Goal: Transaction & Acquisition: Purchase product/service

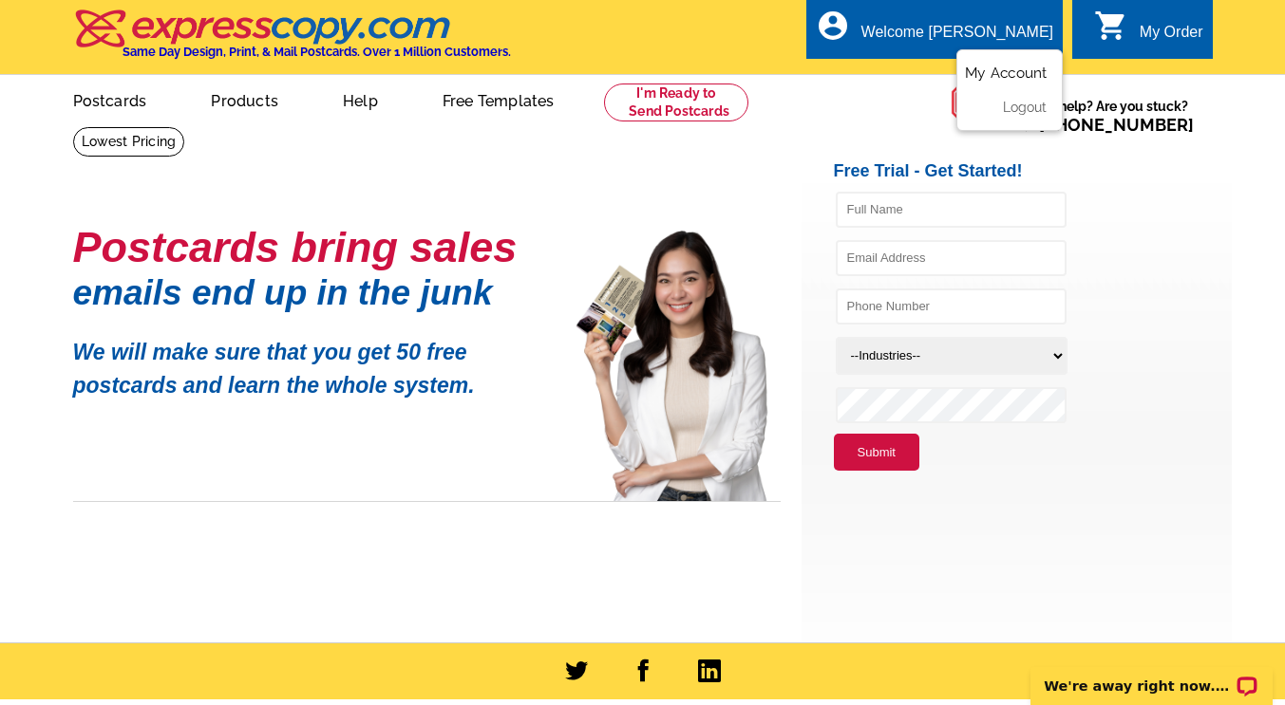
click at [1020, 71] on link "My Account" at bounding box center [1006, 73] width 82 height 17
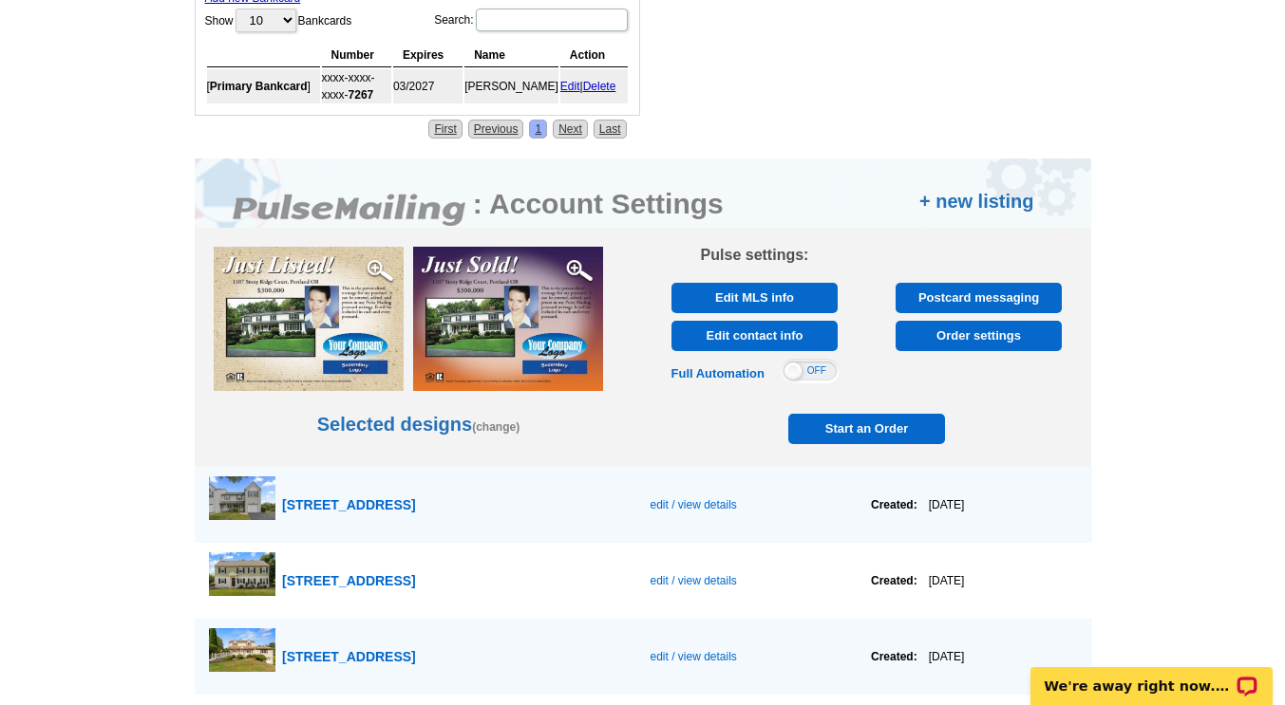
scroll to position [836, 0]
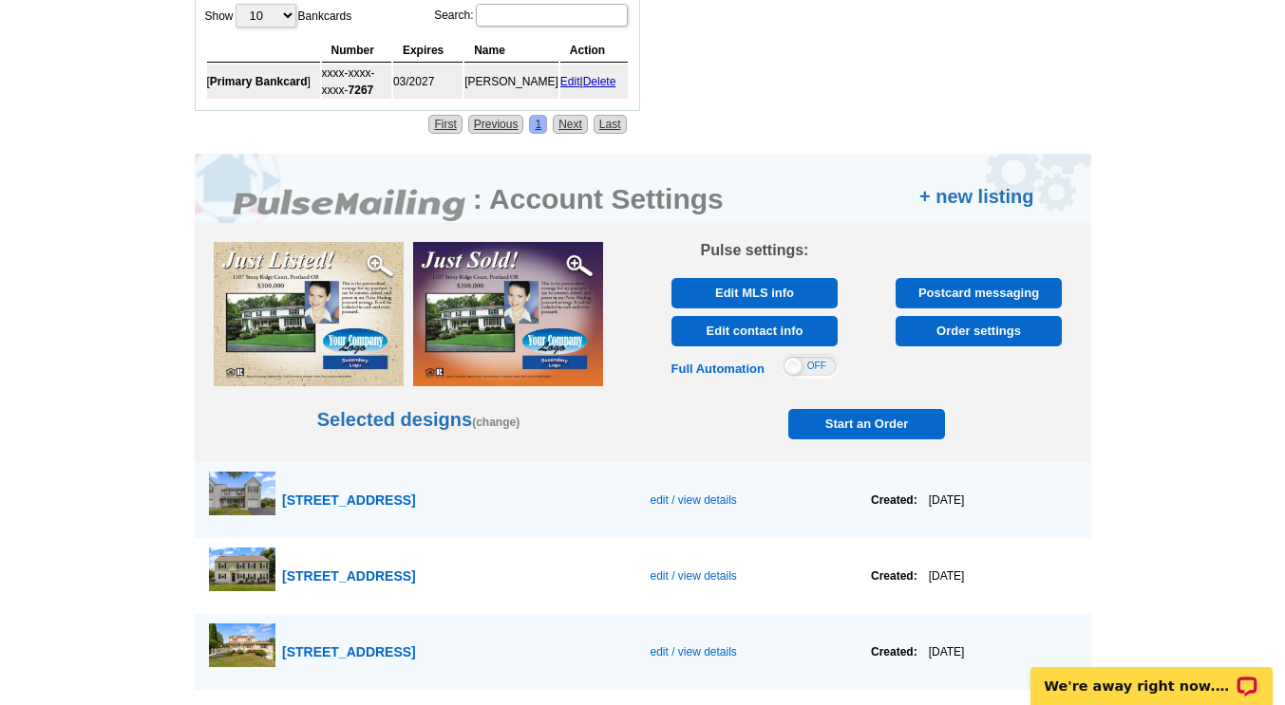
click at [971, 197] on link "+ new listing" at bounding box center [976, 196] width 115 height 28
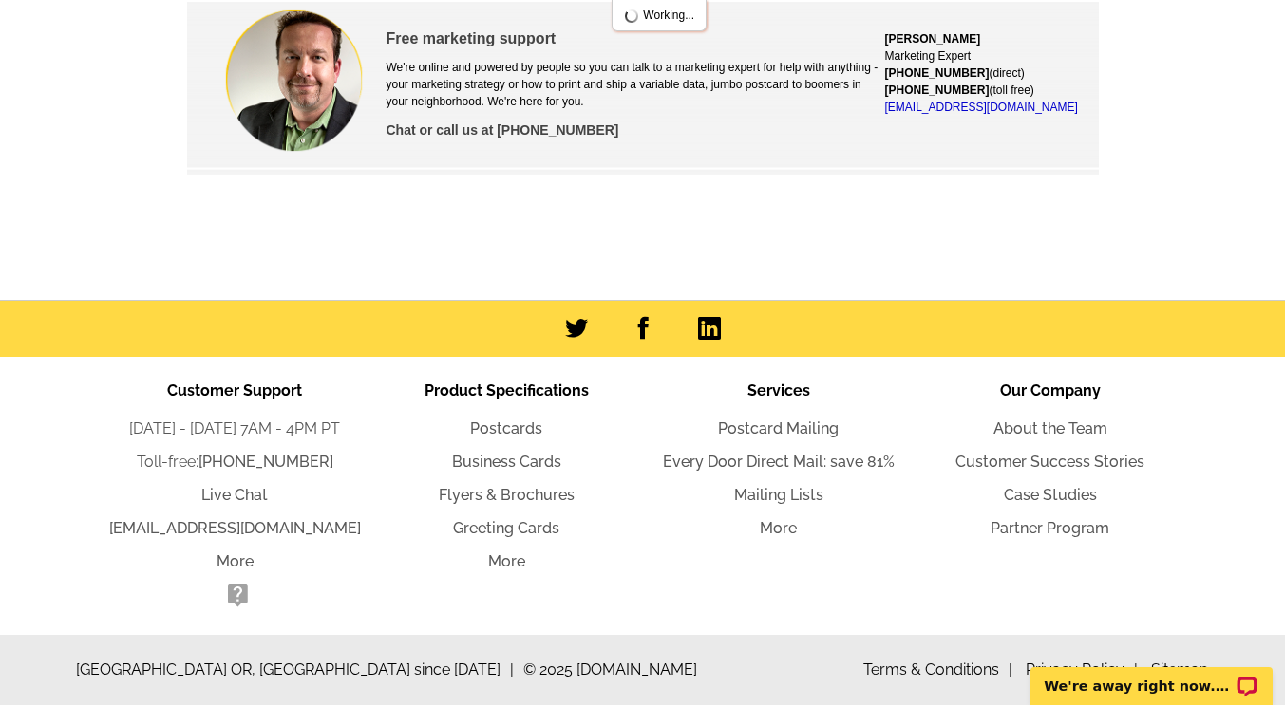
scroll to position [96, 0]
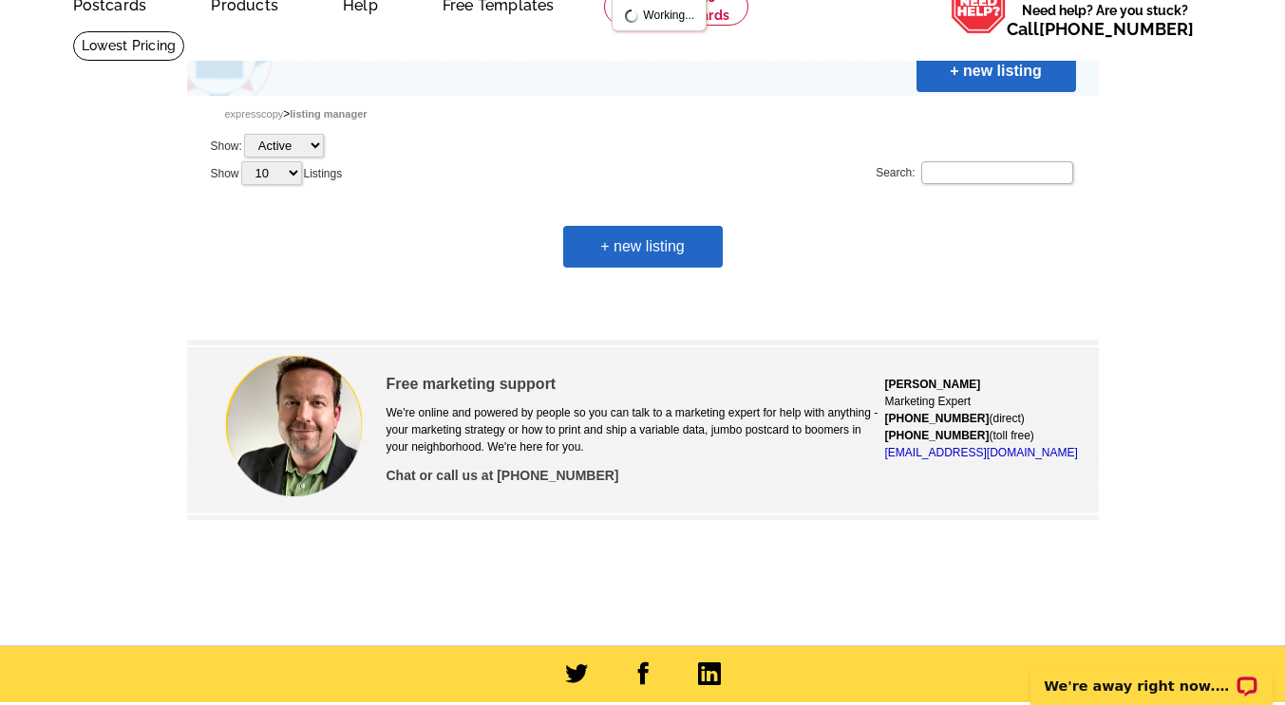
click at [647, 251] on link "+ new listing" at bounding box center [642, 247] width 159 height 42
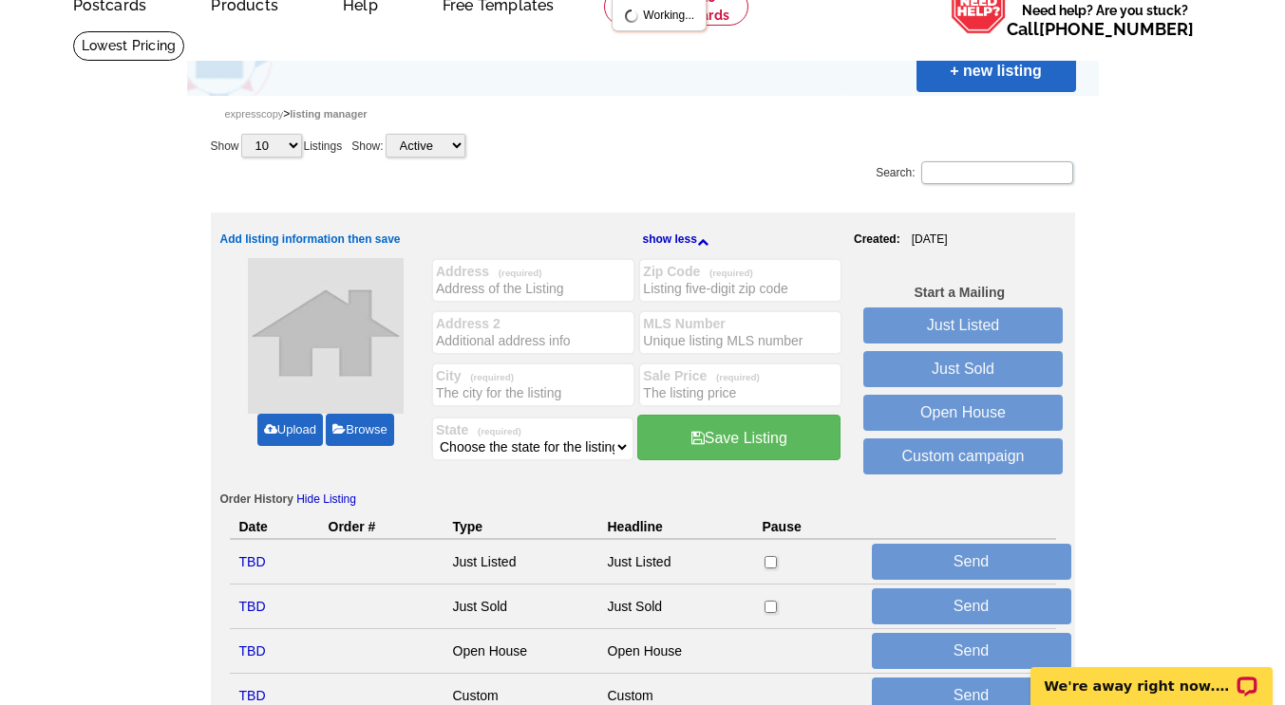
click at [553, 283] on div "Address (required)" at bounding box center [533, 280] width 204 height 45
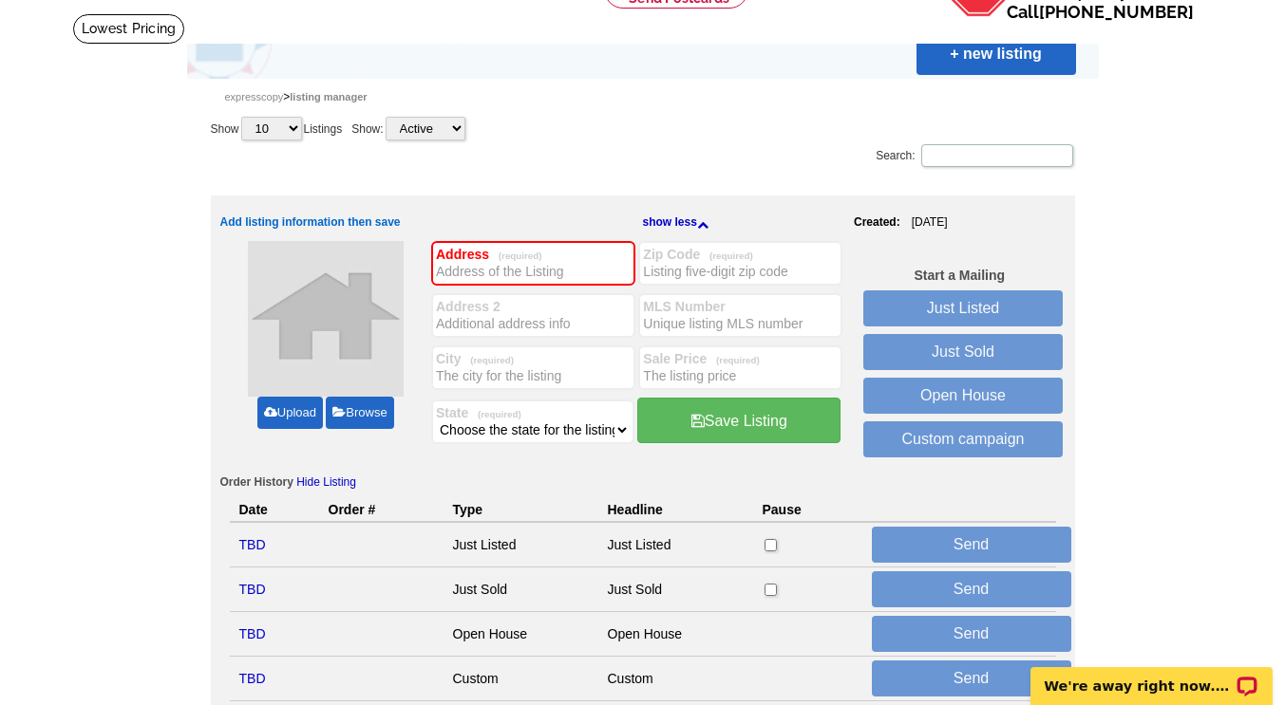
scroll to position [83, 0]
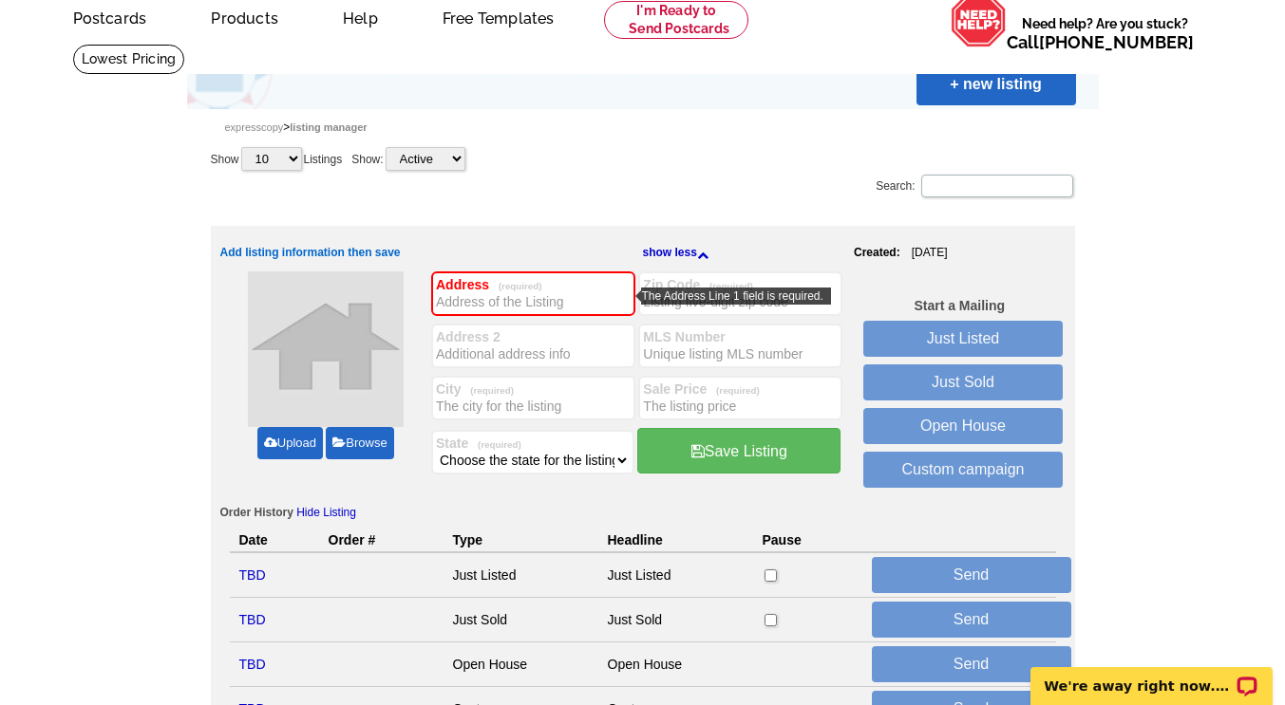
click at [569, 304] on input "Address (required)" at bounding box center [533, 301] width 195 height 19
type input "[STREET_ADDRESS]"
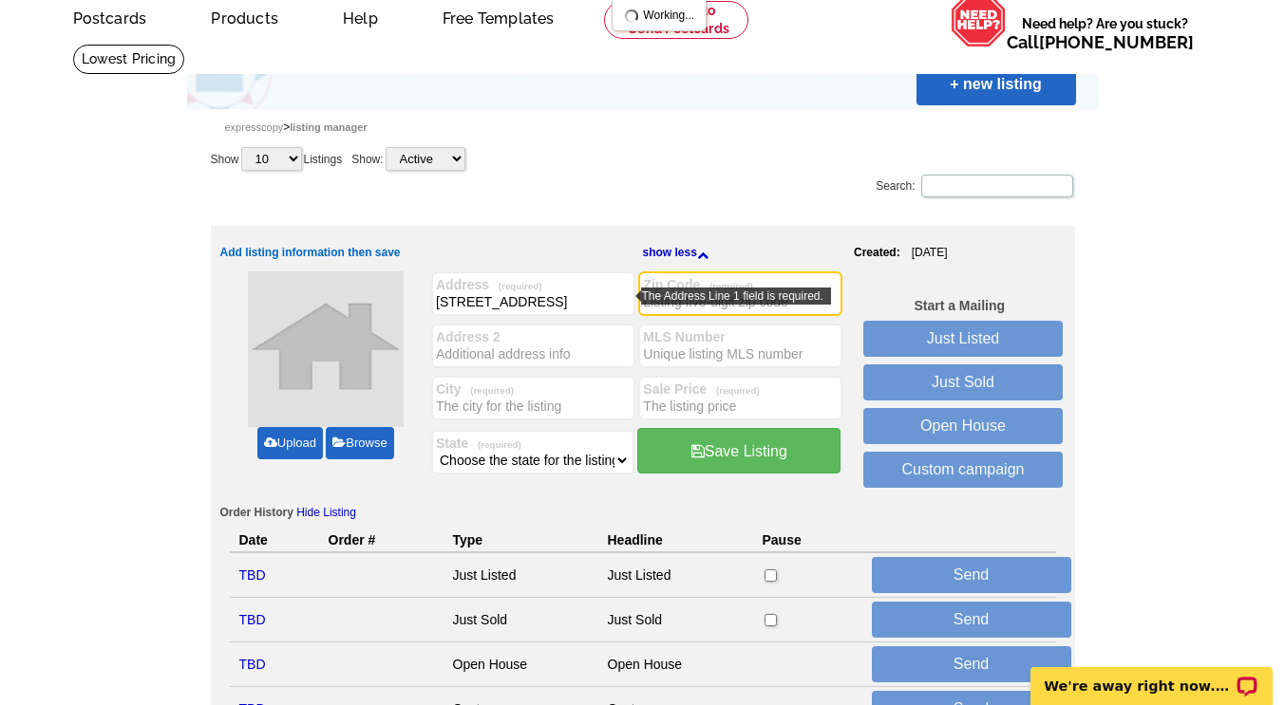
scroll to position [0, 0]
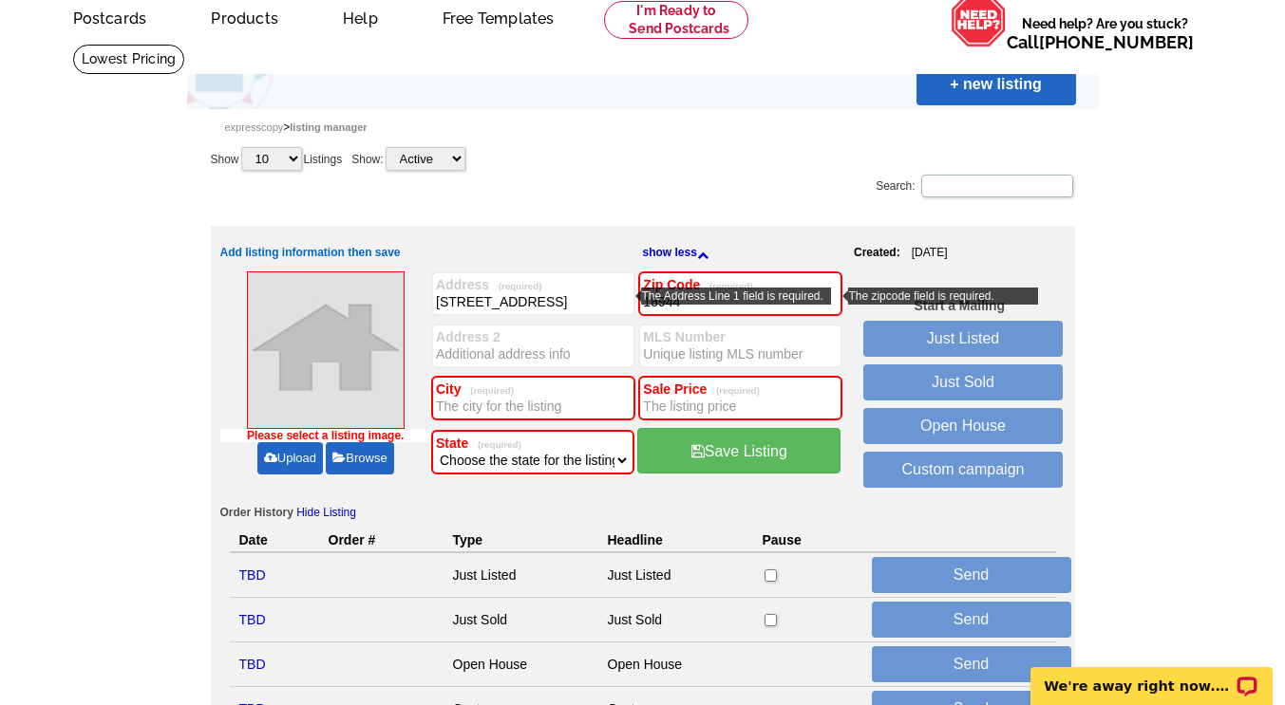
type input "18944"
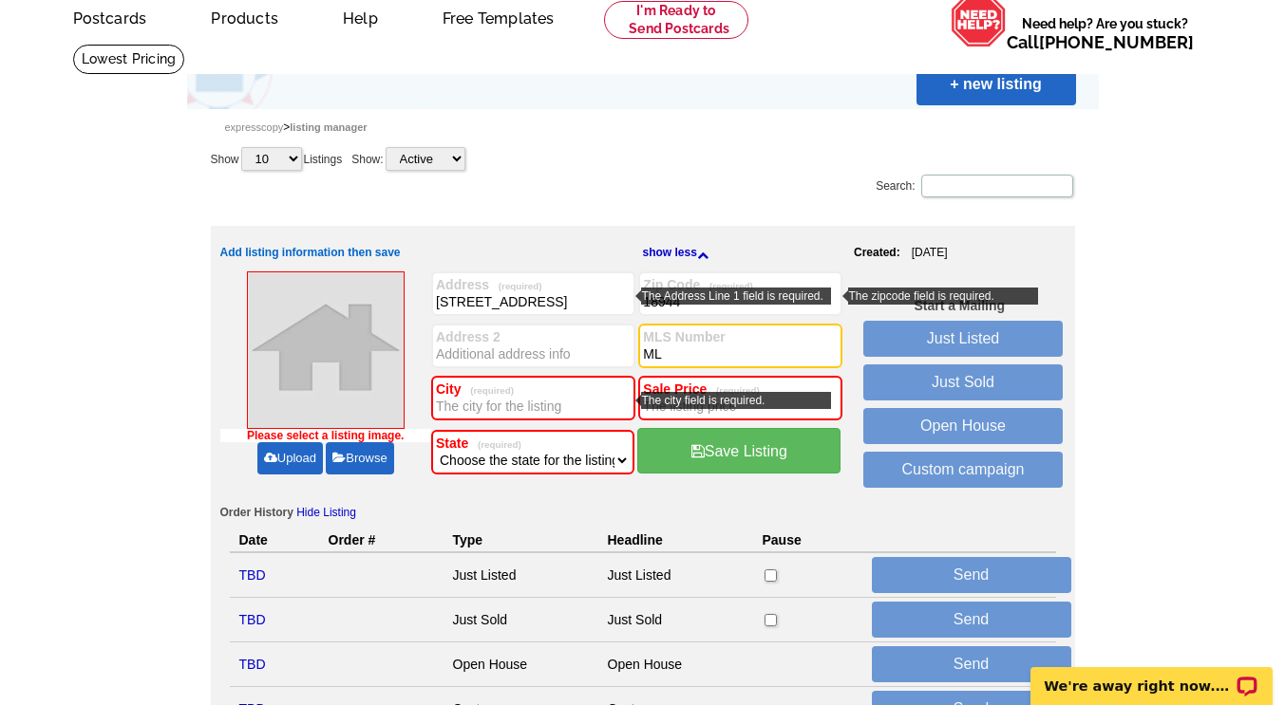
type input "M"
type input "PABU2105634"
click at [555, 408] on input "City (required)" at bounding box center [533, 406] width 195 height 19
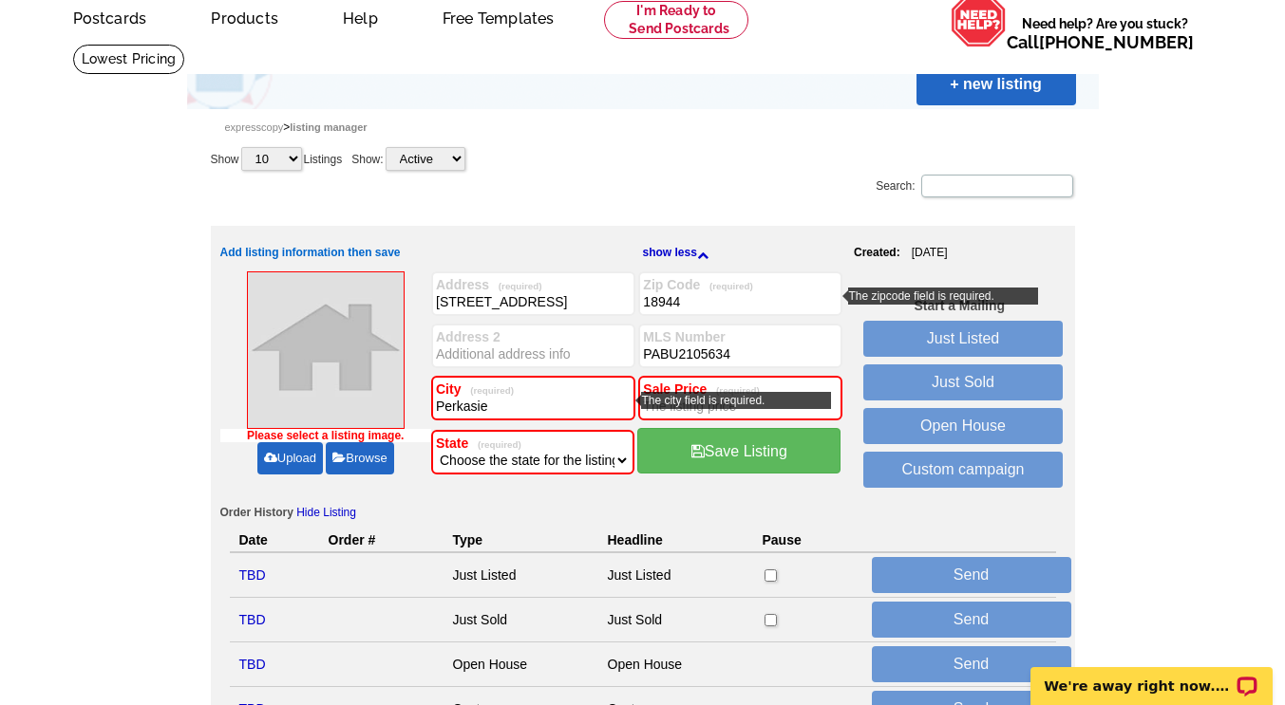
type input "Perkasie"
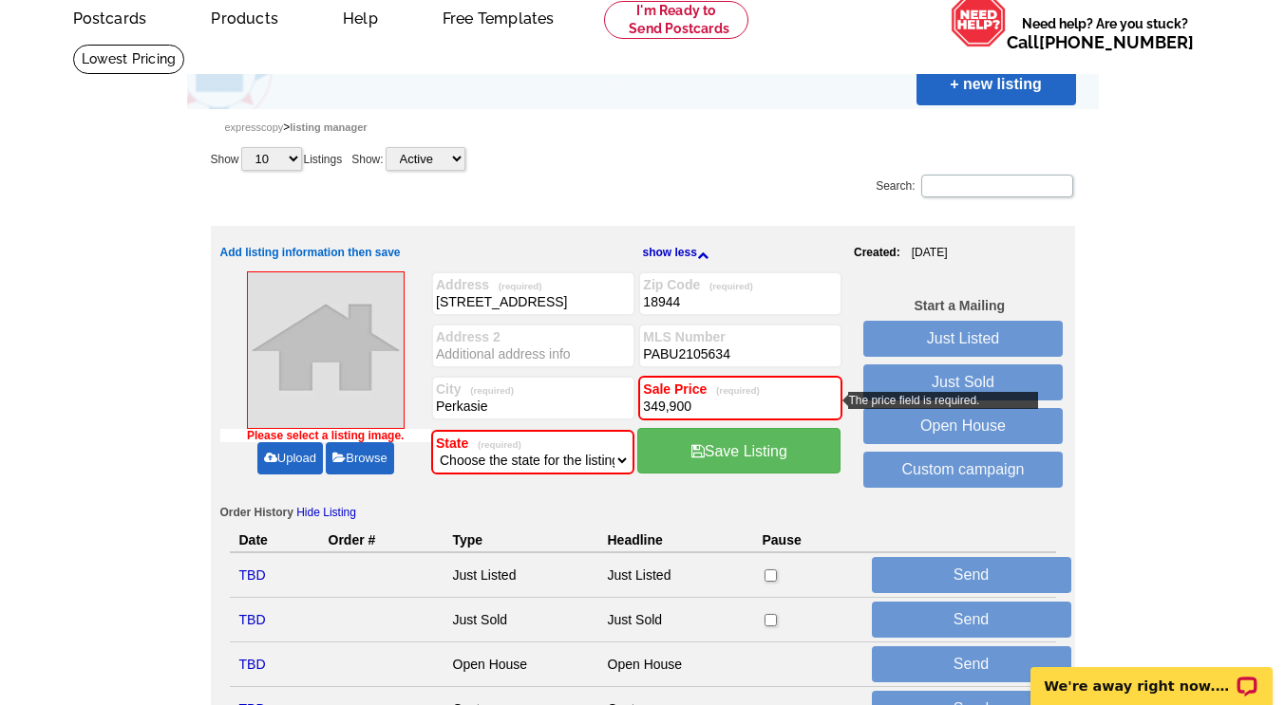
type input "349,900"
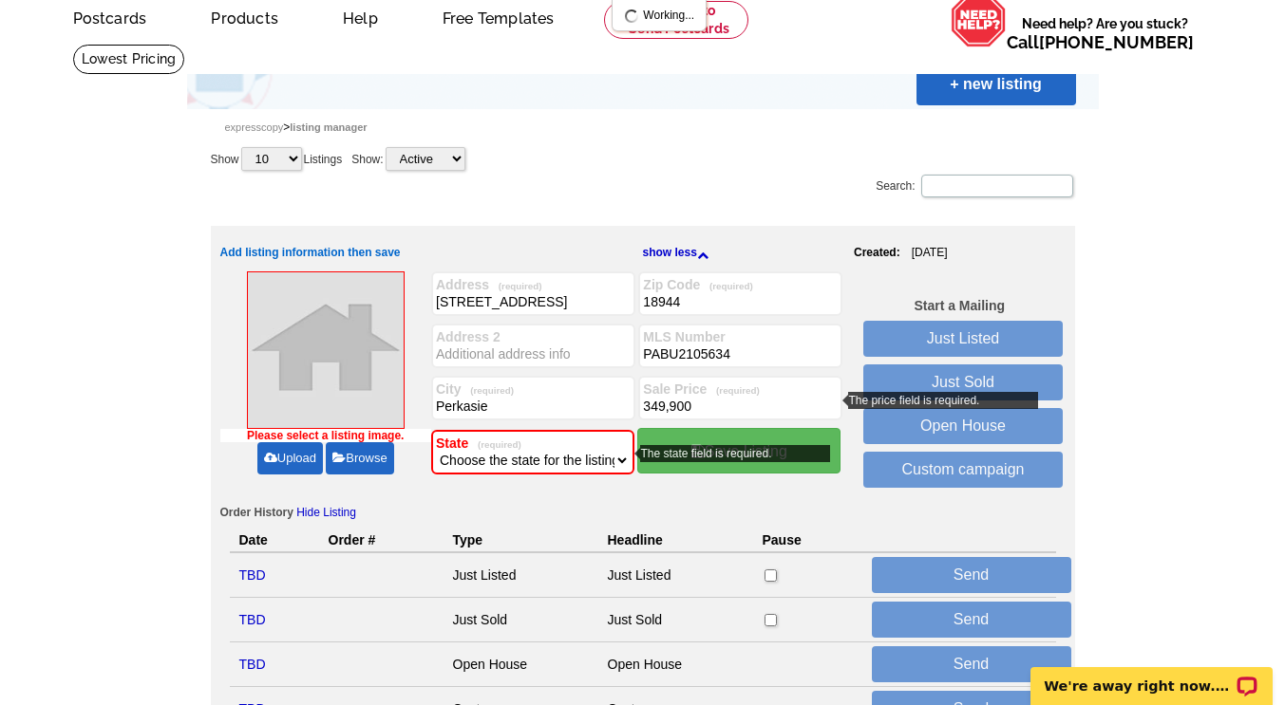
click at [528, 455] on select "Choose the state for the listing Alabama Alaska Arizona Arkansas California Col…" at bounding box center [533, 460] width 194 height 19
select select "39"
click at [436, 452] on select "Choose the state for the listing Alabama Alaska Arizona Arkansas California Col…" at bounding box center [533, 460] width 194 height 19
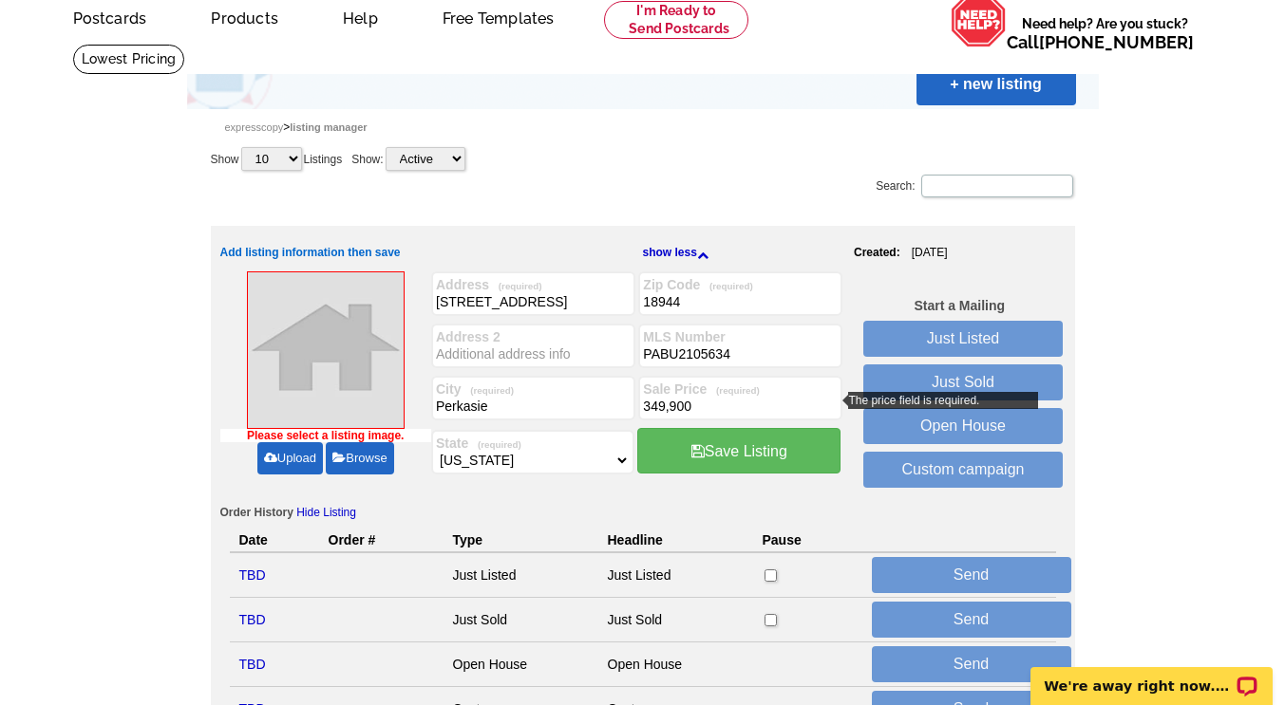
click at [303, 461] on link "Upload" at bounding box center [290, 458] width 66 height 32
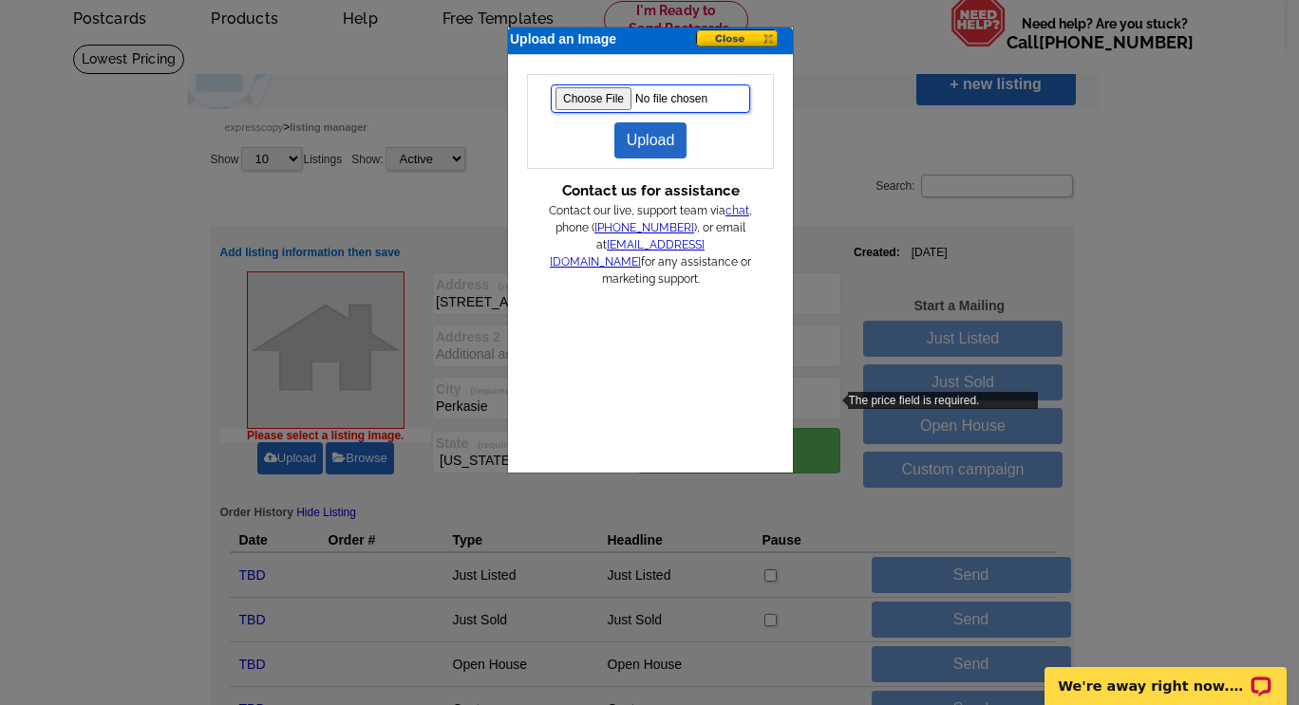
click at [593, 91] on input "file" at bounding box center [650, 98] width 199 height 28
type input "C:\fakepath\7-web-or-mls-DSC07127.jpg"
click at [642, 134] on link "Upload" at bounding box center [650, 140] width 73 height 36
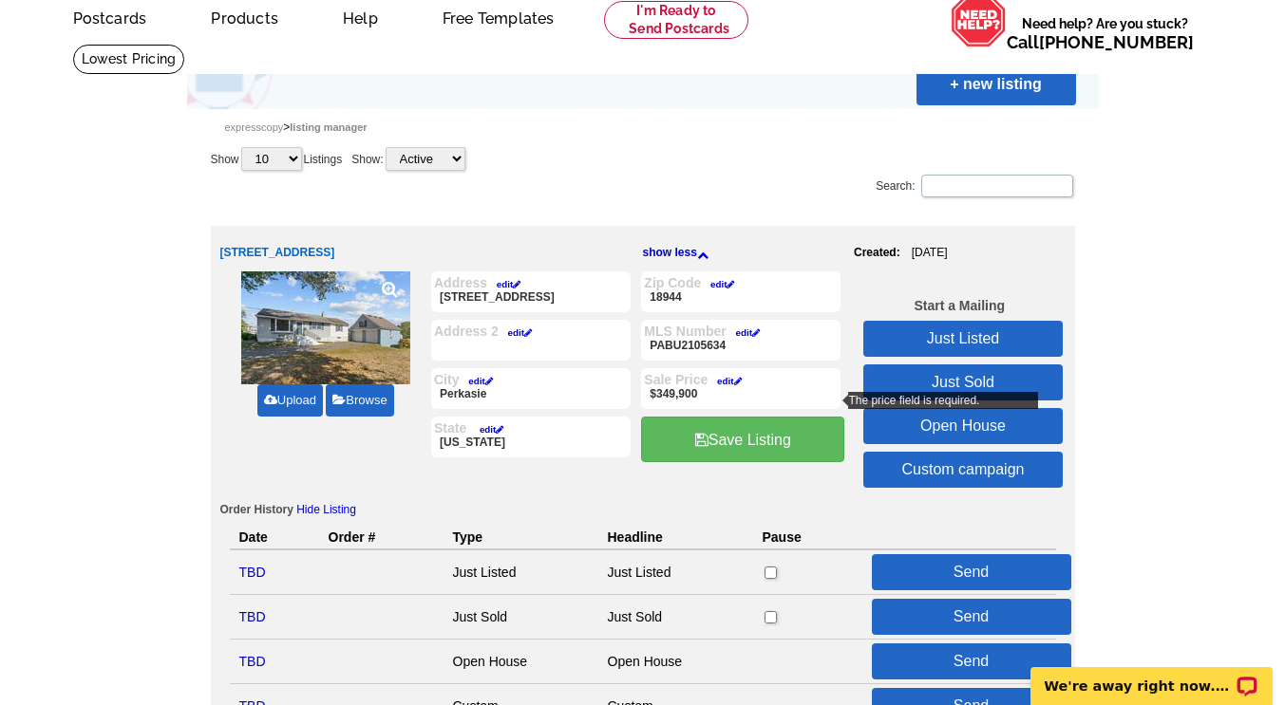
click at [758, 436] on link "Save Listing" at bounding box center [742, 440] width 203 height 46
click at [972, 338] on link "Just Listed" at bounding box center [962, 339] width 199 height 36
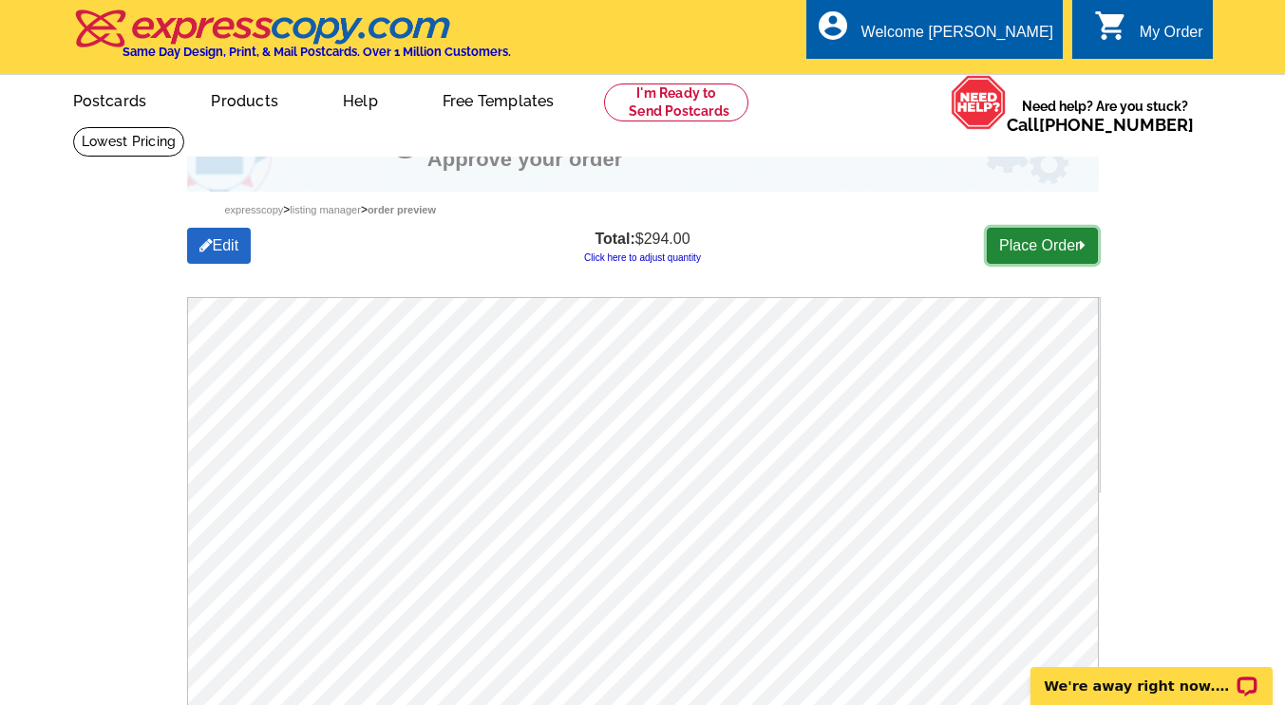
click at [1033, 244] on link "Place Order" at bounding box center [1041, 246] width 111 height 36
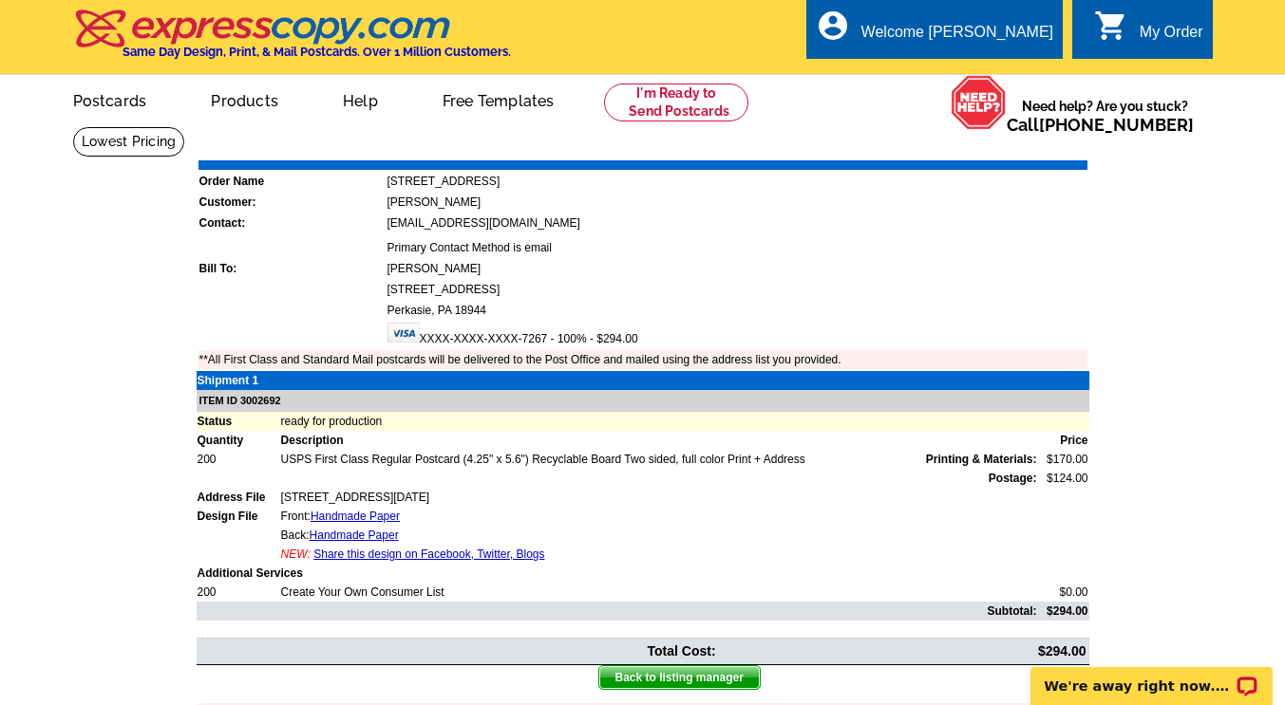
click at [1063, 153] on link "Print Invoice" at bounding box center [1038, 147] width 99 height 16
